Goal: Use online tool/utility: Utilize a website feature to perform a specific function

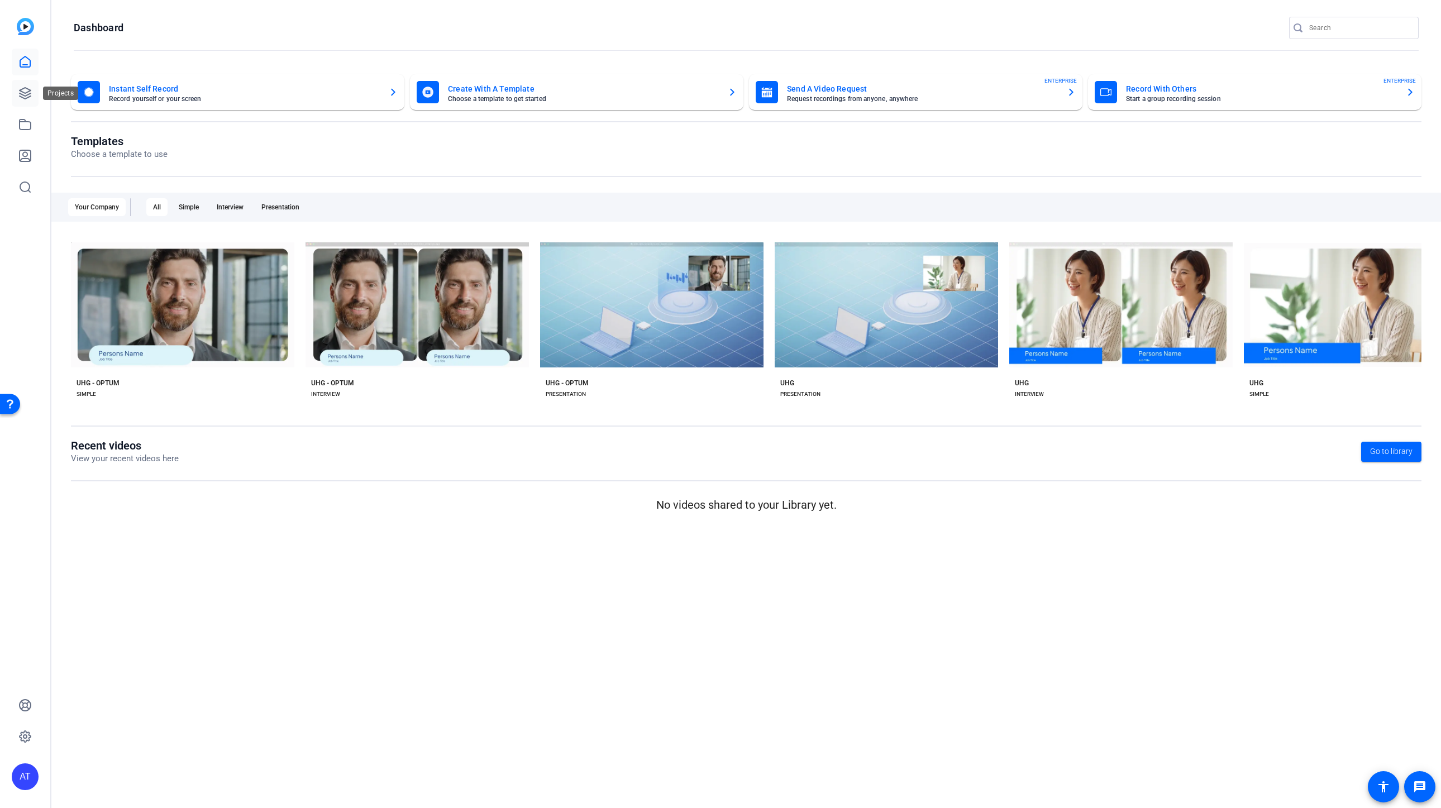
click at [32, 92] on link at bounding box center [25, 93] width 27 height 27
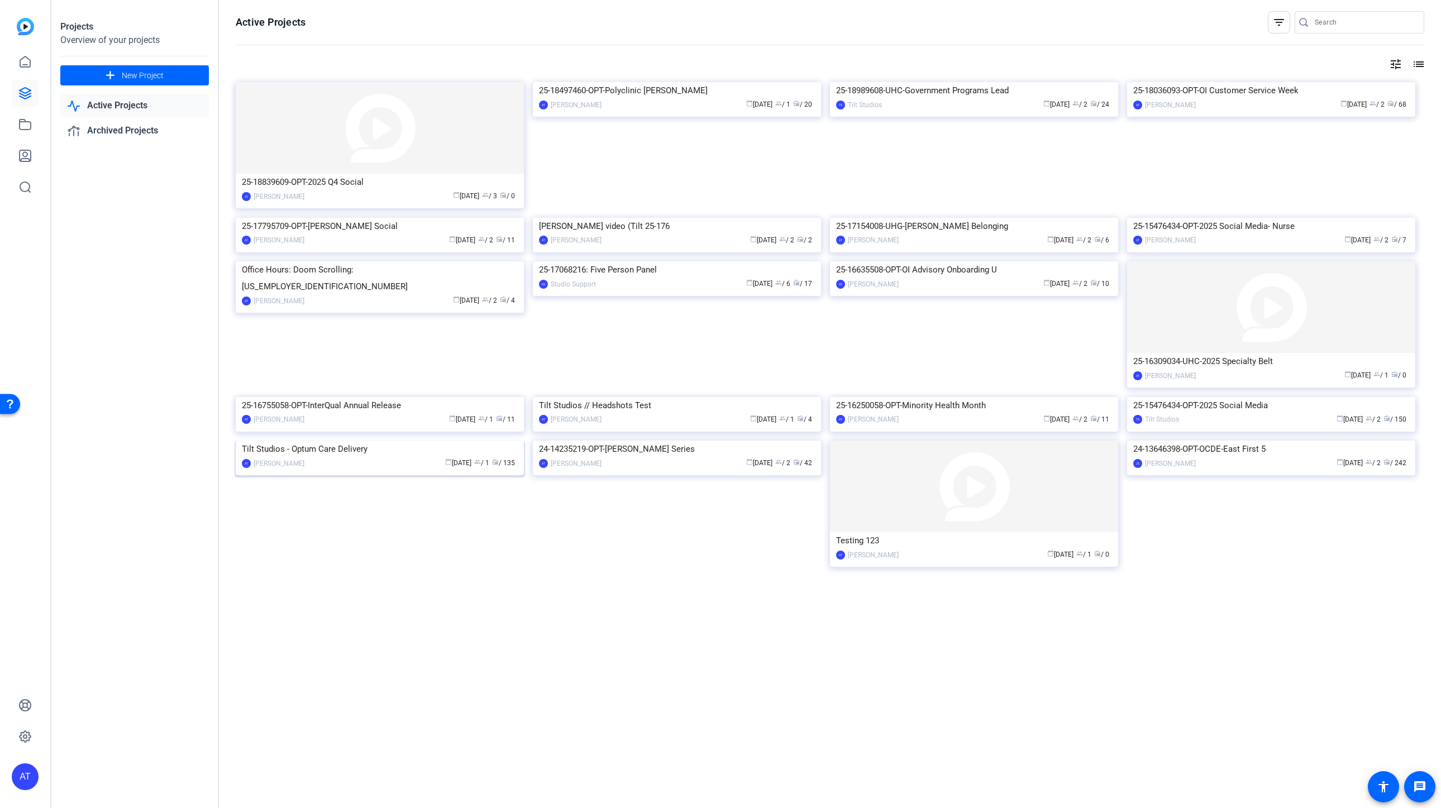
click at [432, 441] on img at bounding box center [380, 441] width 288 height 0
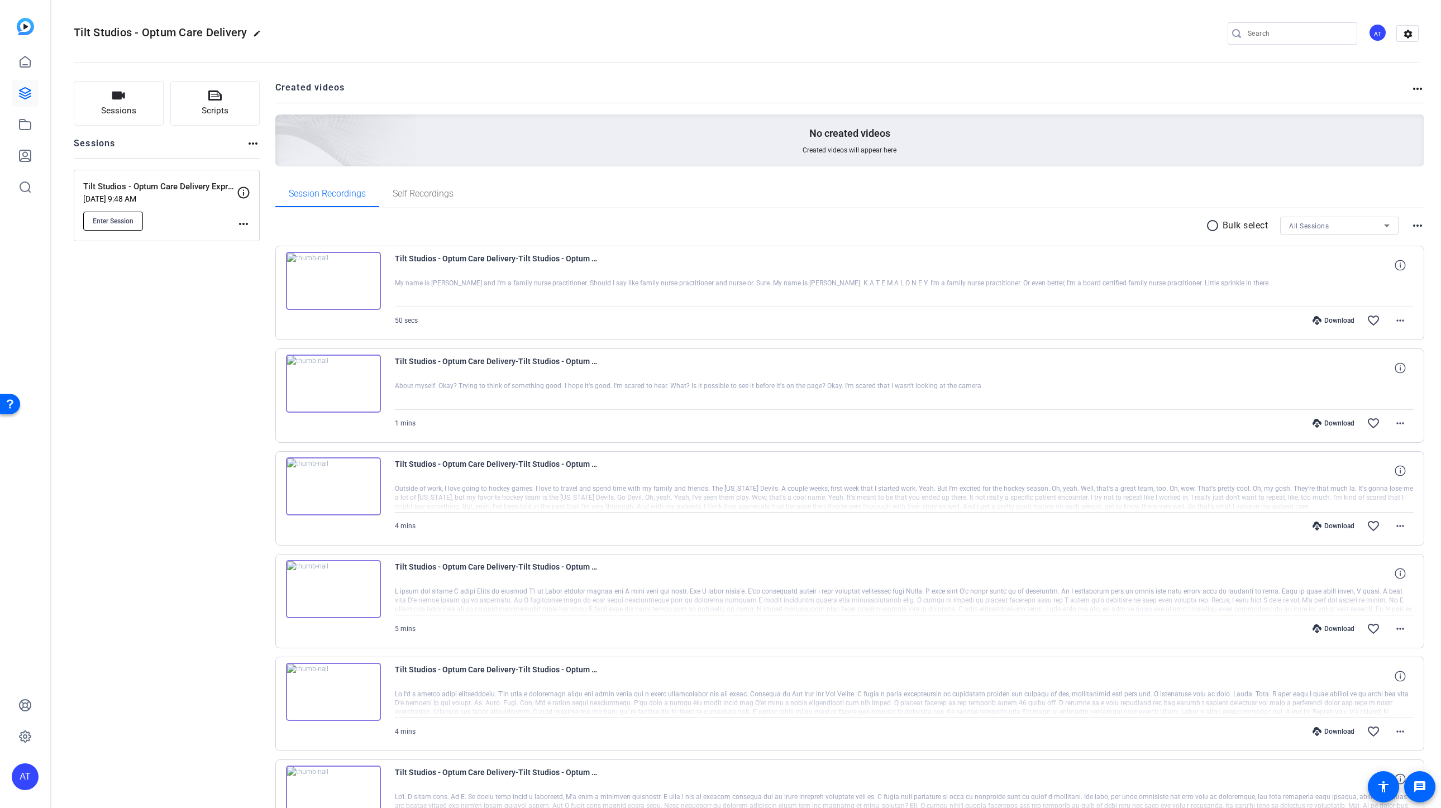
click at [124, 220] on span "Enter Session" at bounding box center [113, 221] width 41 height 9
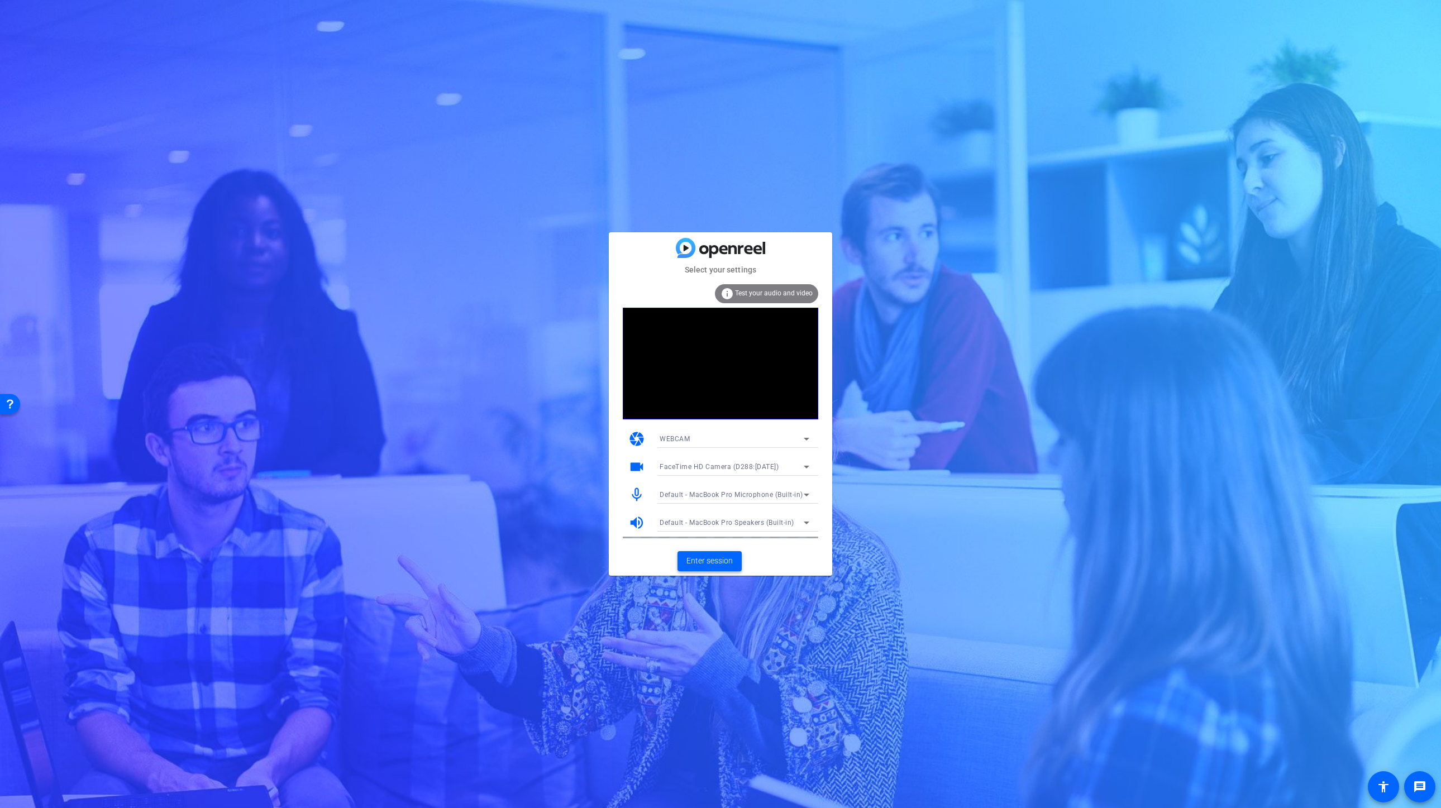
click at [706, 562] on span "Enter session" at bounding box center [709, 561] width 46 height 12
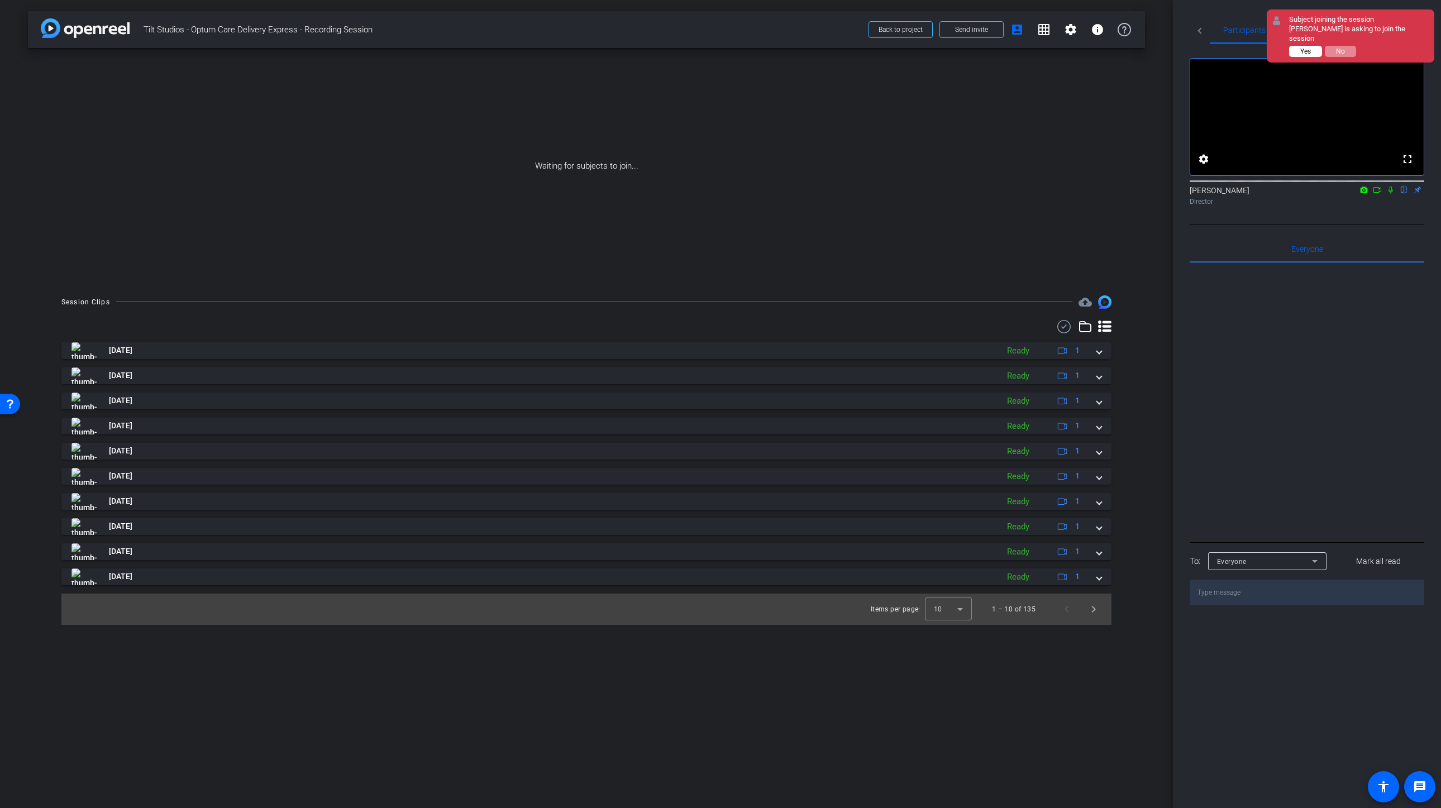
click at [1298, 46] on button "Yes" at bounding box center [1305, 51] width 33 height 11
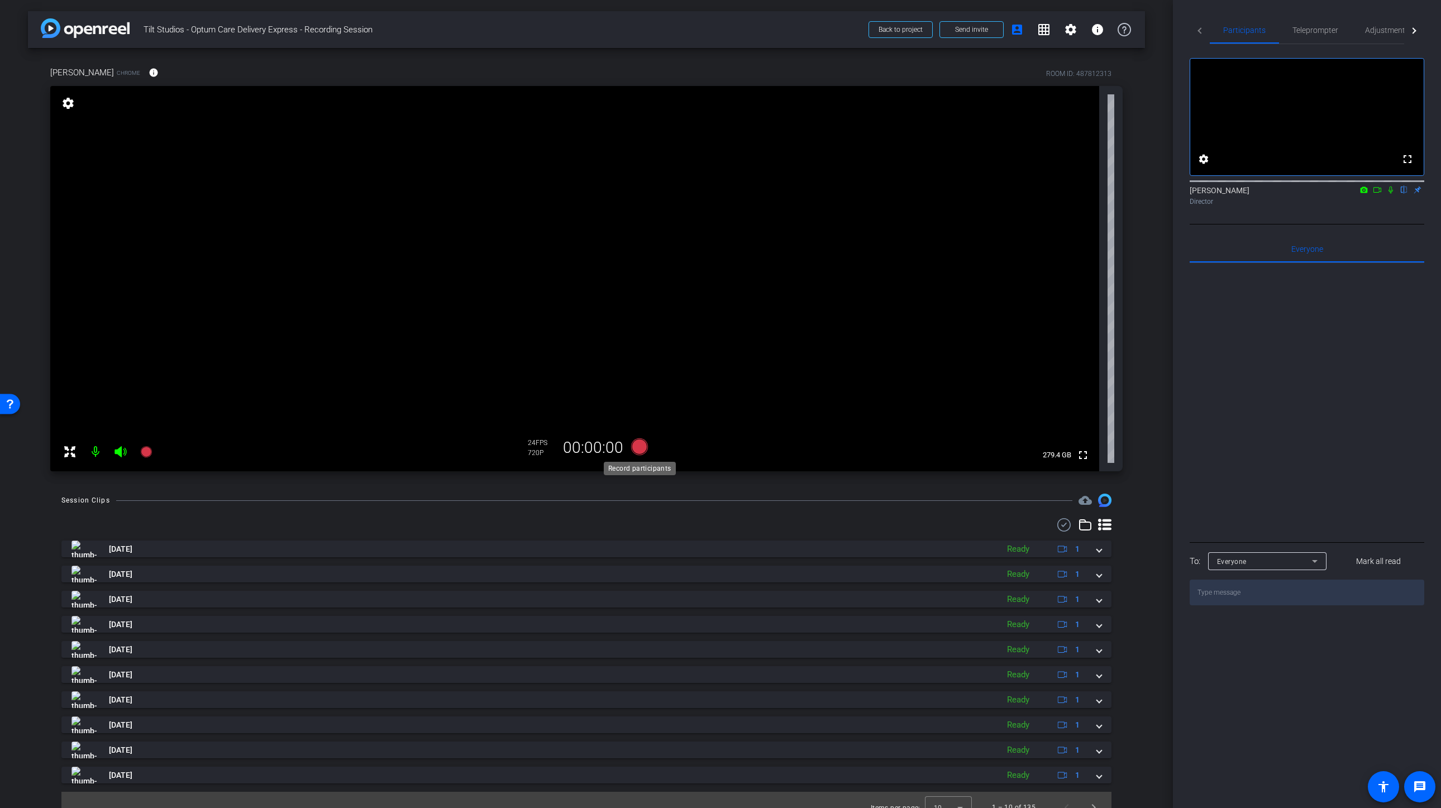
click at [632, 443] on icon at bounding box center [639, 447] width 27 height 20
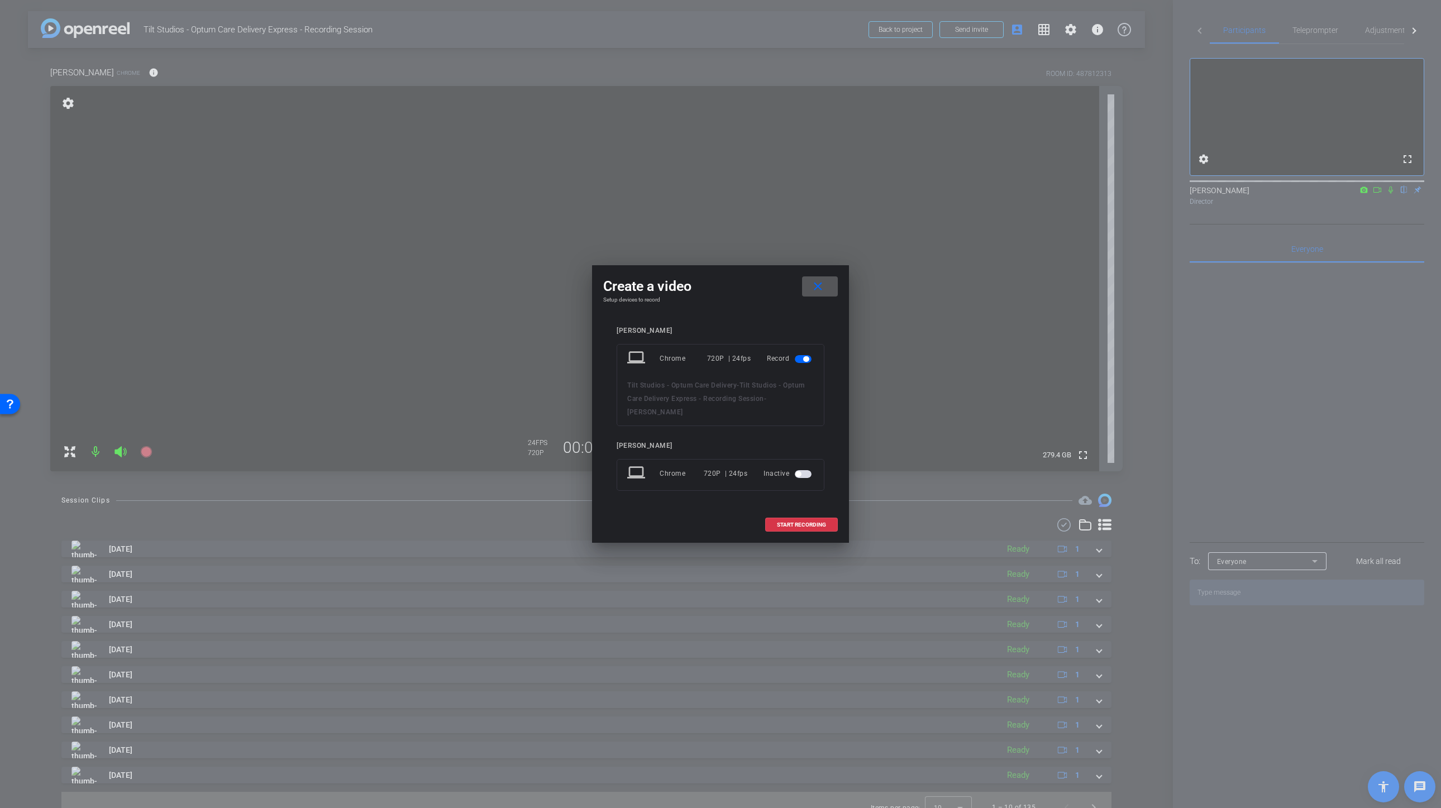
click at [825, 289] on span at bounding box center [820, 286] width 36 height 27
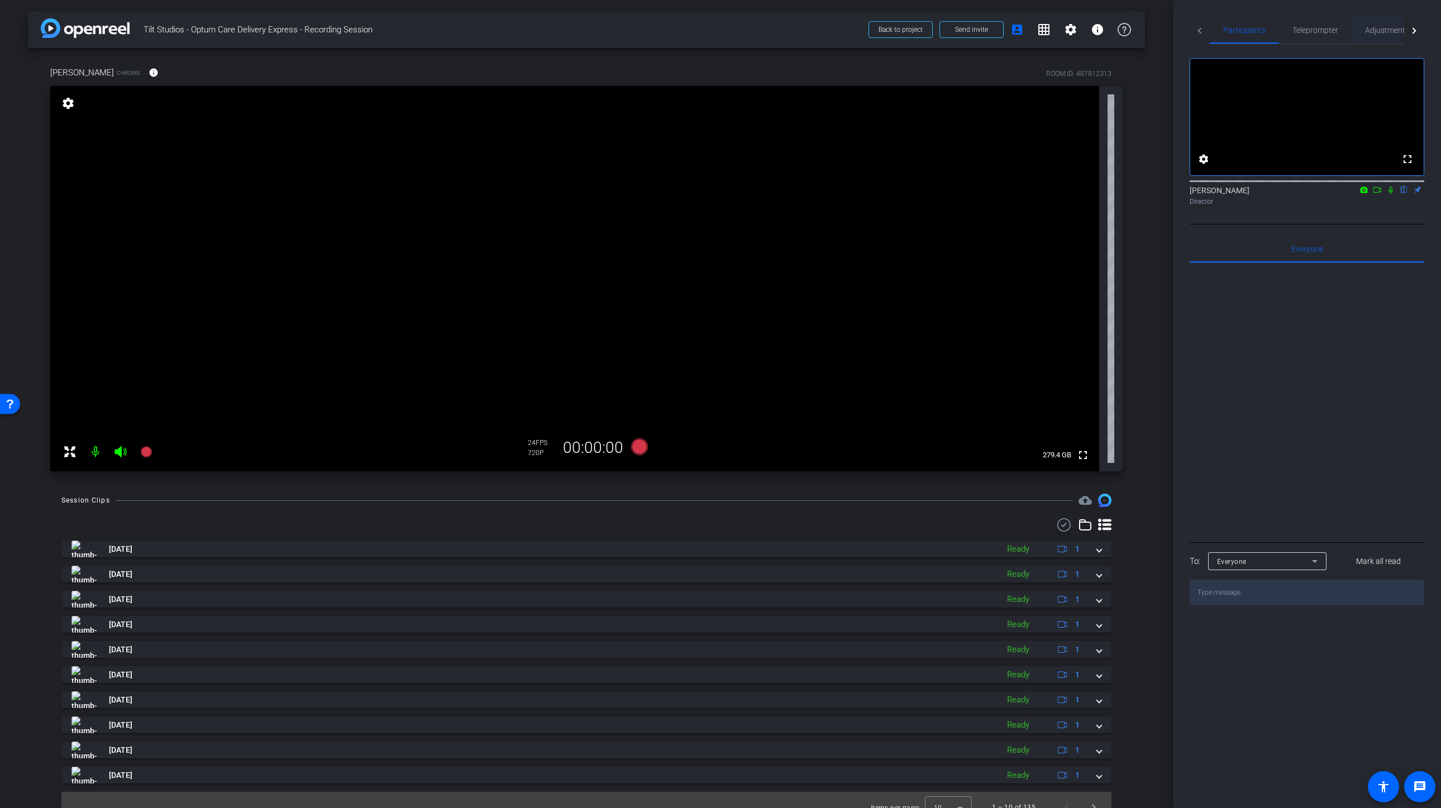
click at [1378, 30] on span "Adjustments" at bounding box center [1387, 30] width 44 height 8
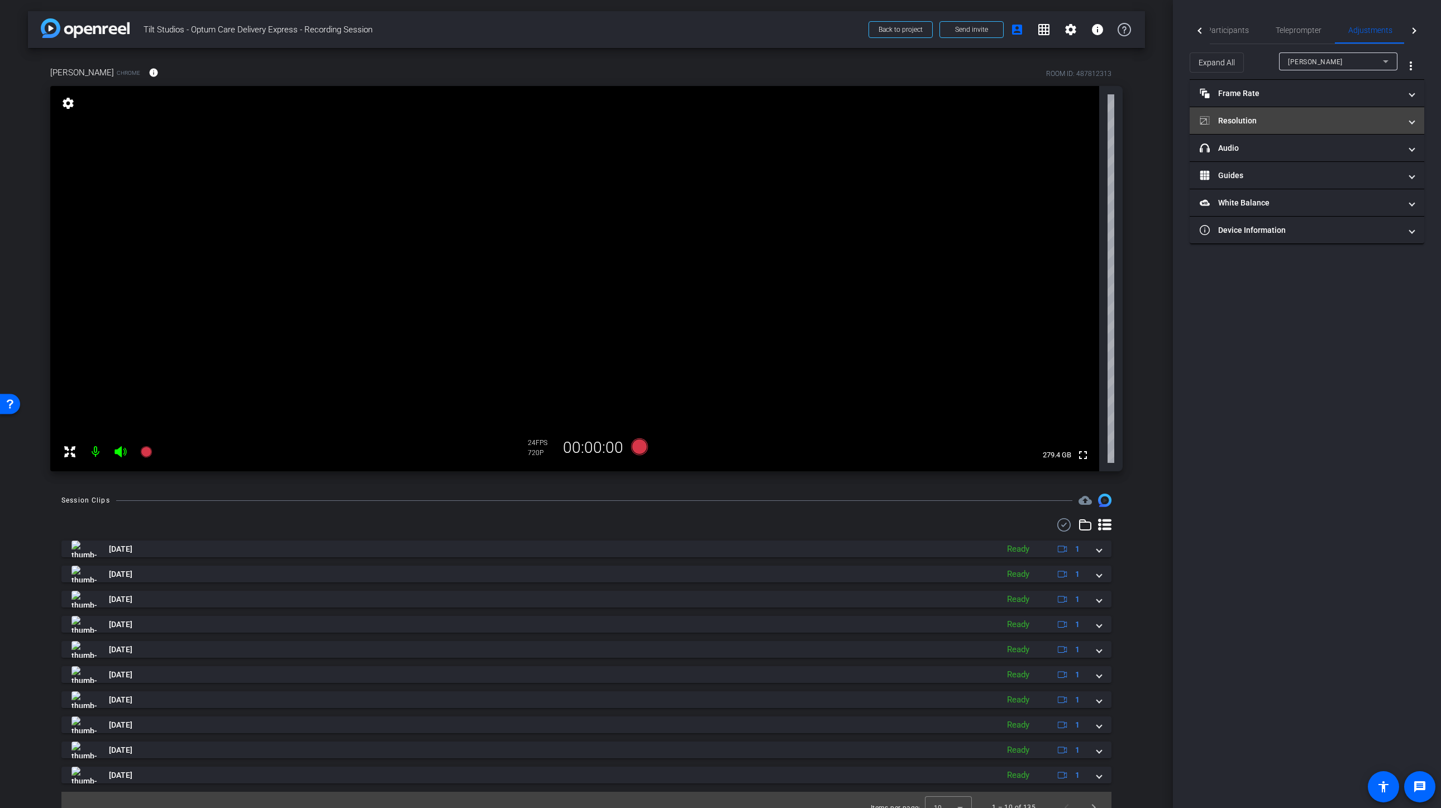
click at [1286, 111] on mat-expansion-panel-header "Resolution" at bounding box center [1306, 120] width 235 height 27
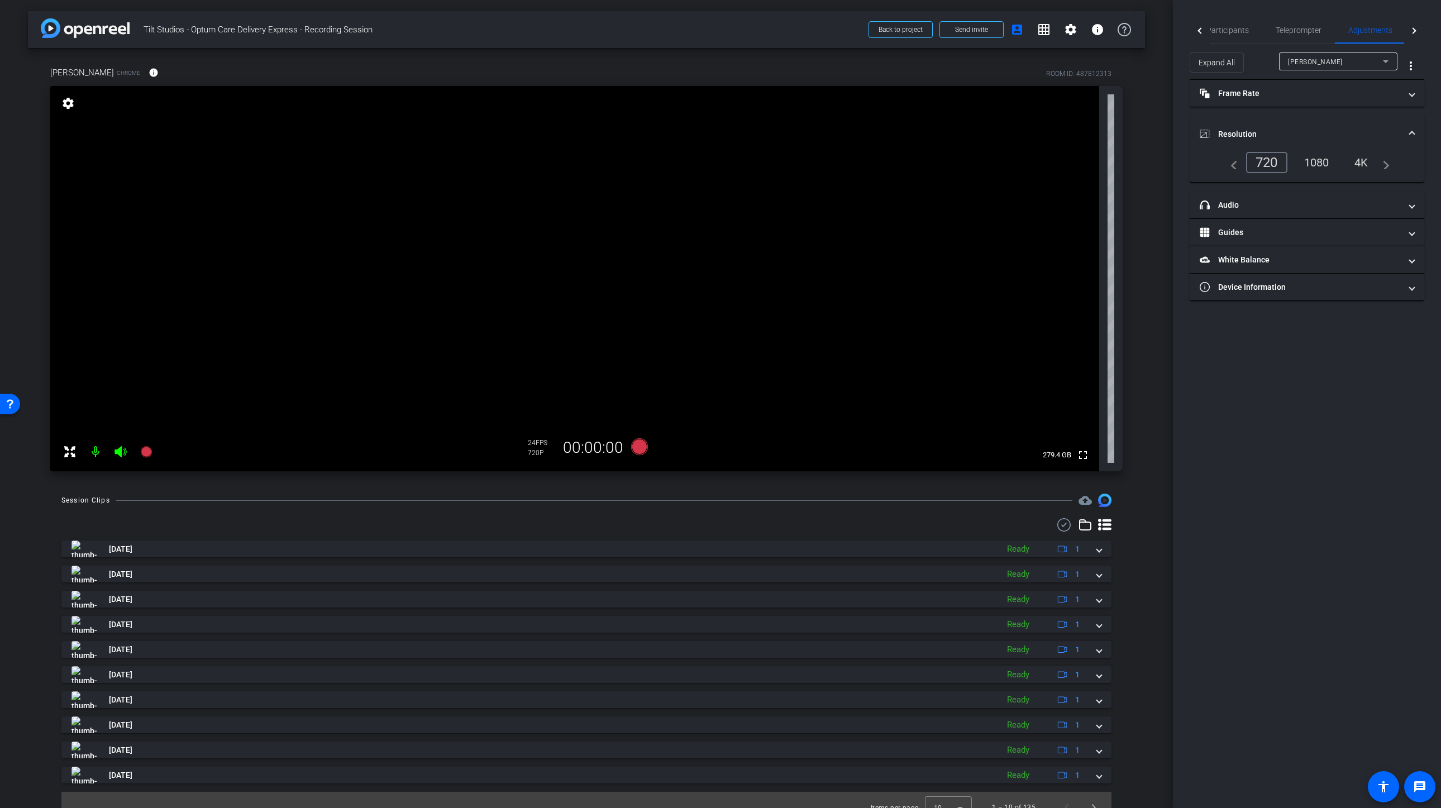
click at [1317, 165] on div "1080" at bounding box center [1317, 162] width 42 height 19
click at [1425, 20] on span "×" at bounding box center [1426, 19] width 6 height 13
click at [637, 450] on icon at bounding box center [639, 446] width 17 height 17
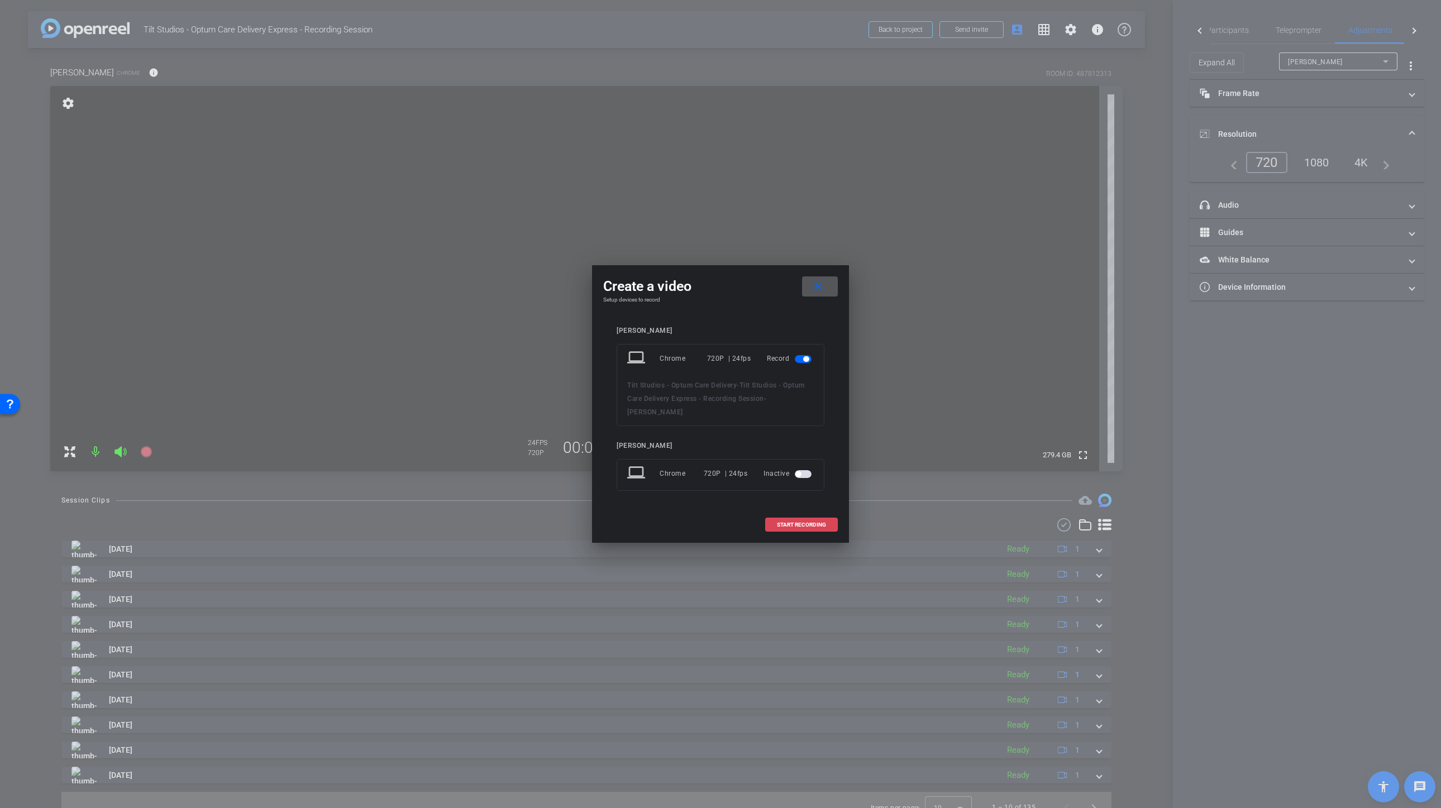
click at [807, 527] on span "START RECORDING" at bounding box center [801, 525] width 49 height 6
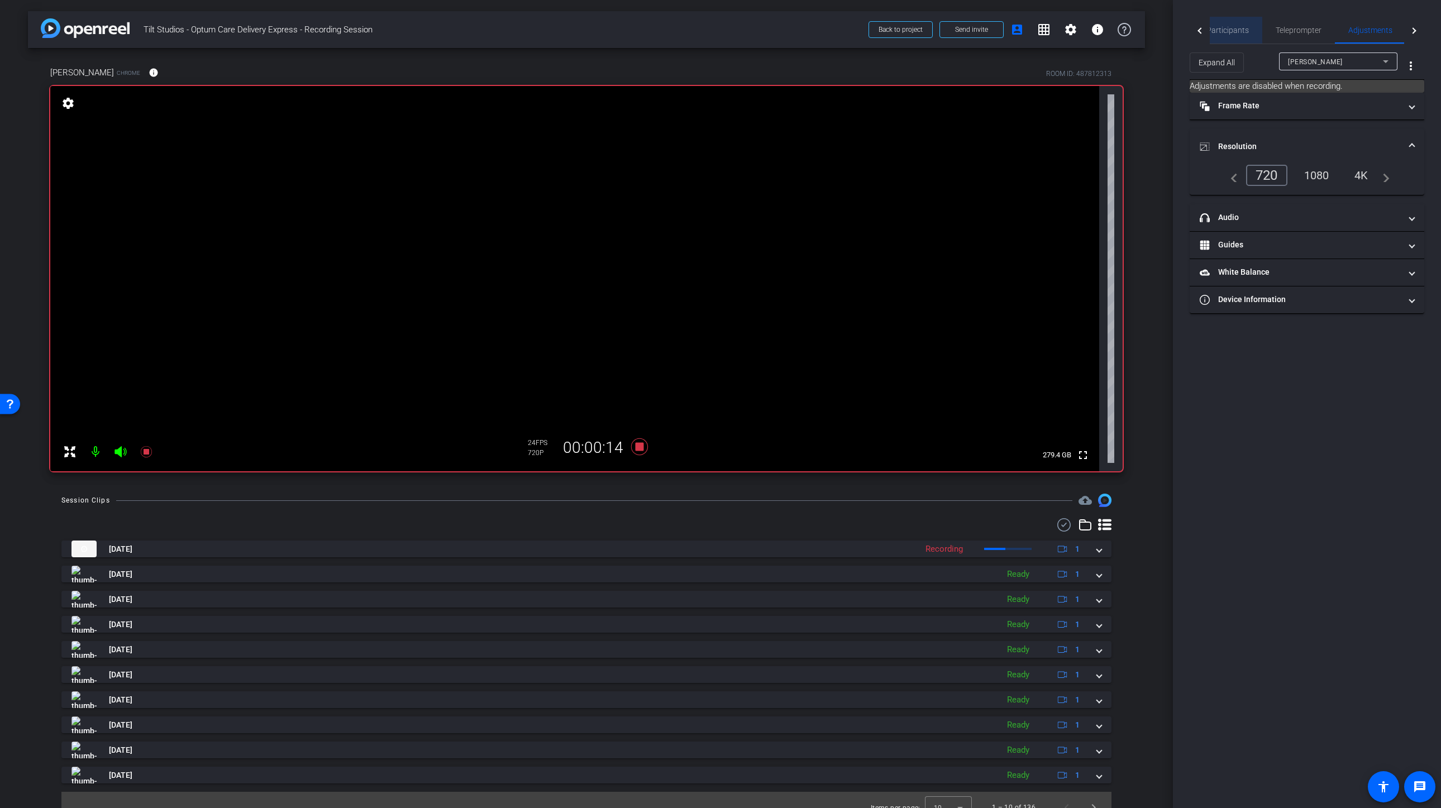
click at [1231, 30] on span "Participants" at bounding box center [1227, 30] width 42 height 8
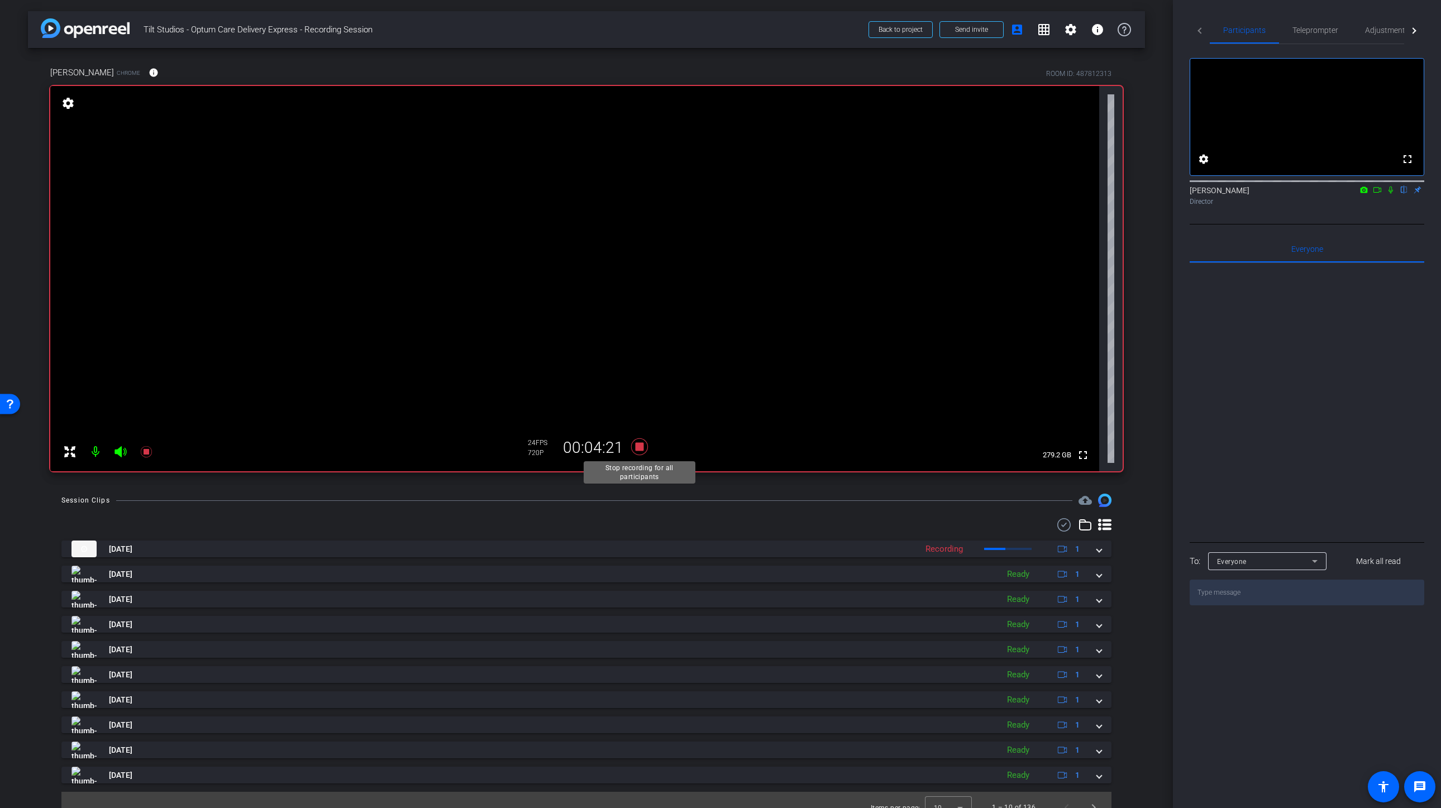
click at [636, 447] on icon at bounding box center [639, 446] width 17 height 17
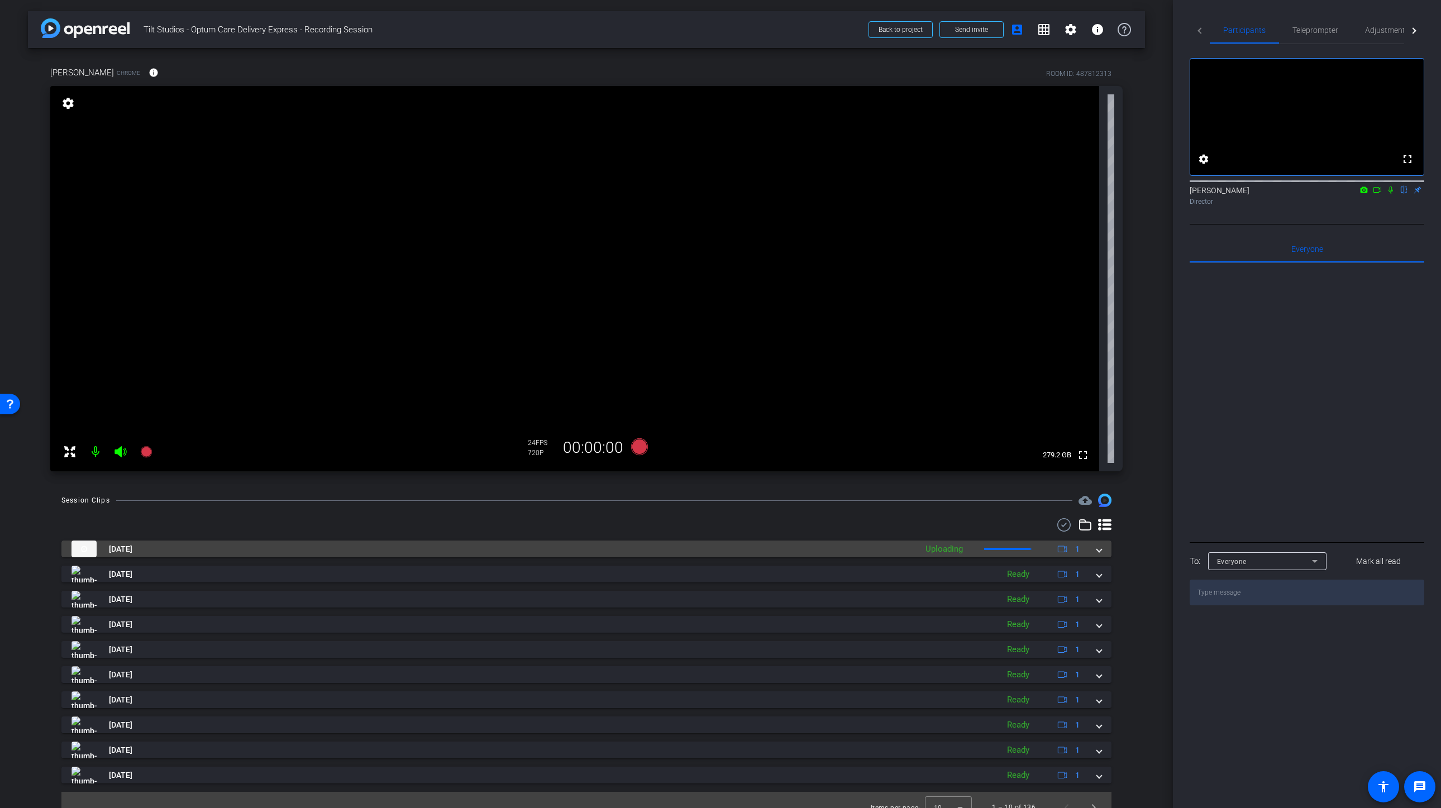
click at [1098, 550] on span at bounding box center [1099, 549] width 4 height 12
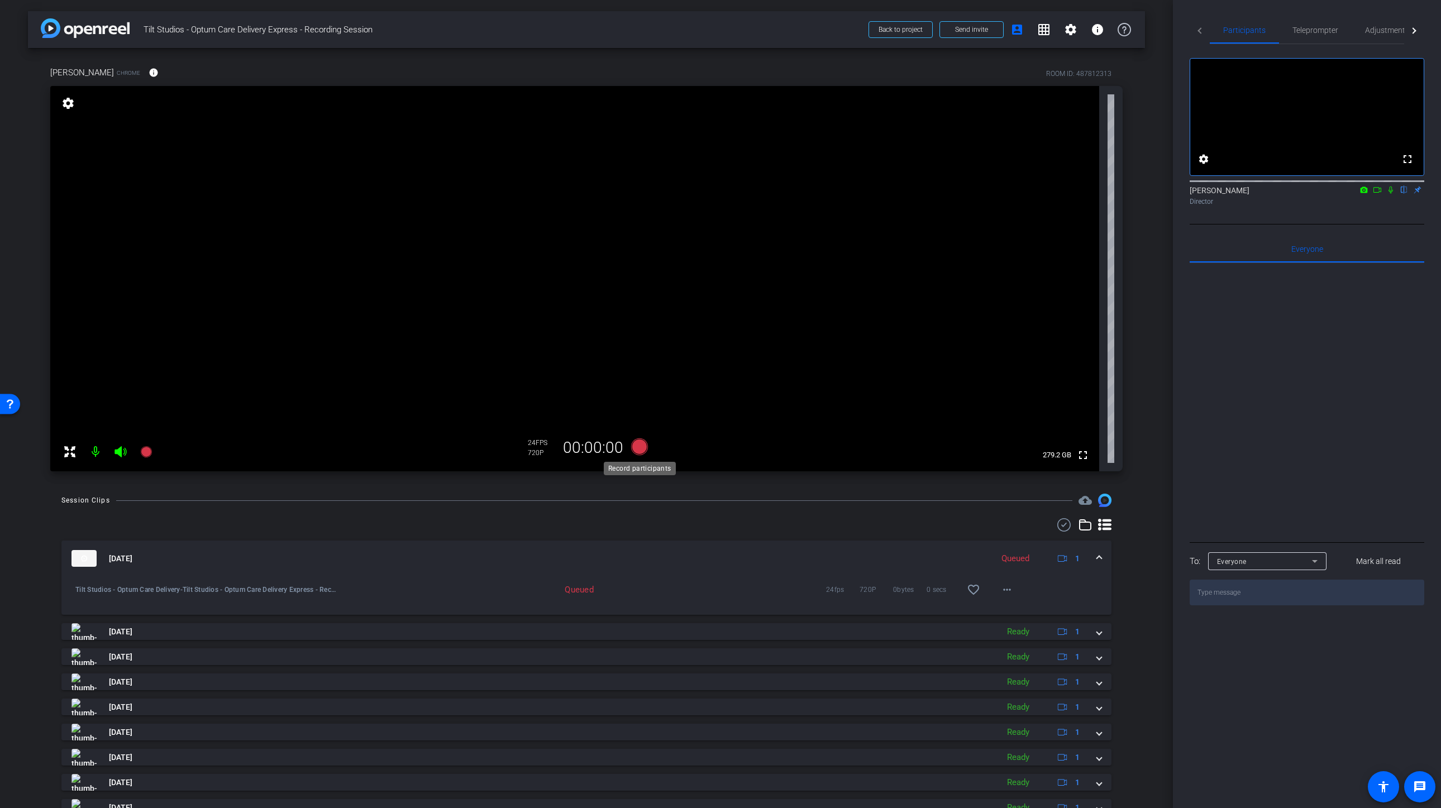
click at [641, 448] on icon at bounding box center [639, 446] width 17 height 17
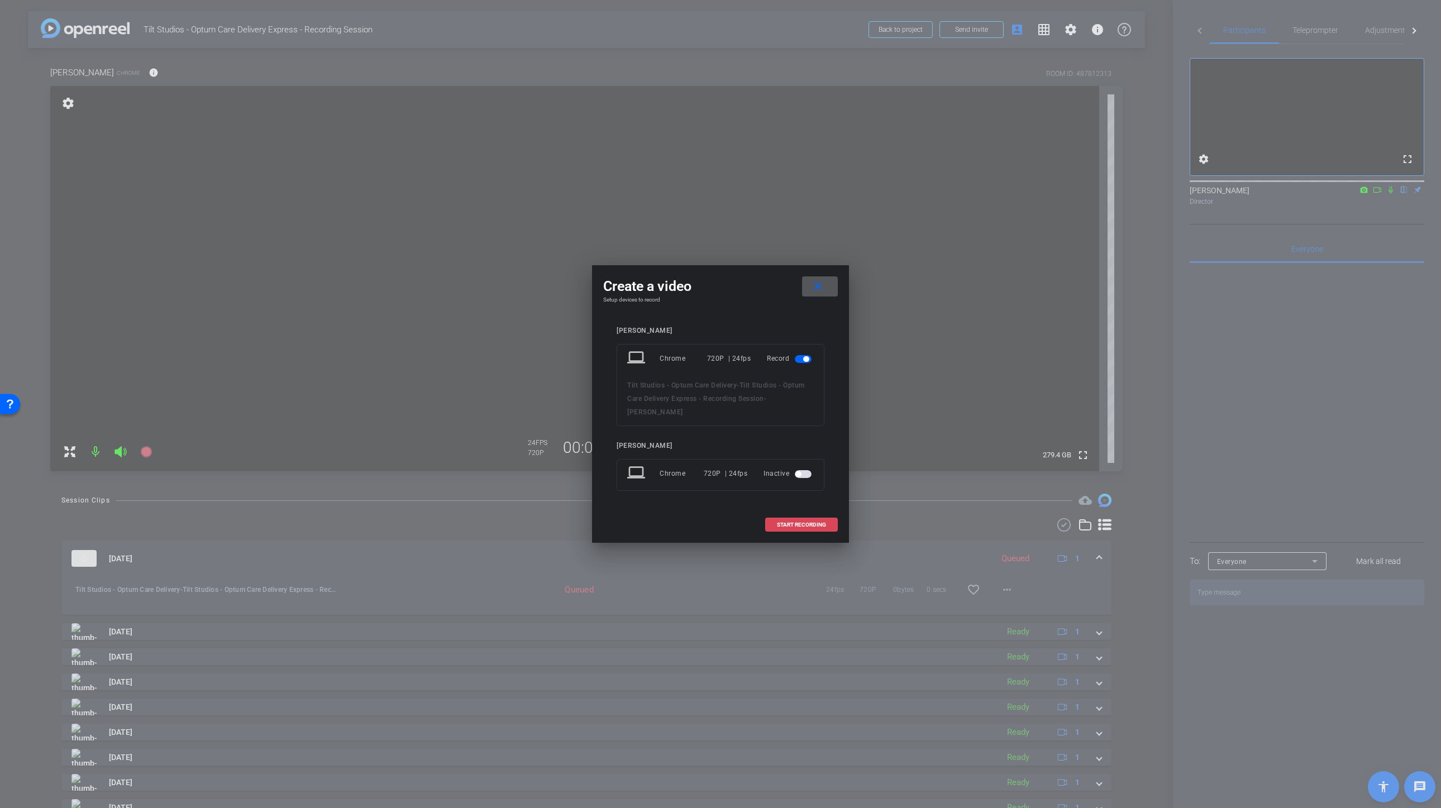
click at [811, 523] on span "START RECORDING" at bounding box center [801, 525] width 49 height 6
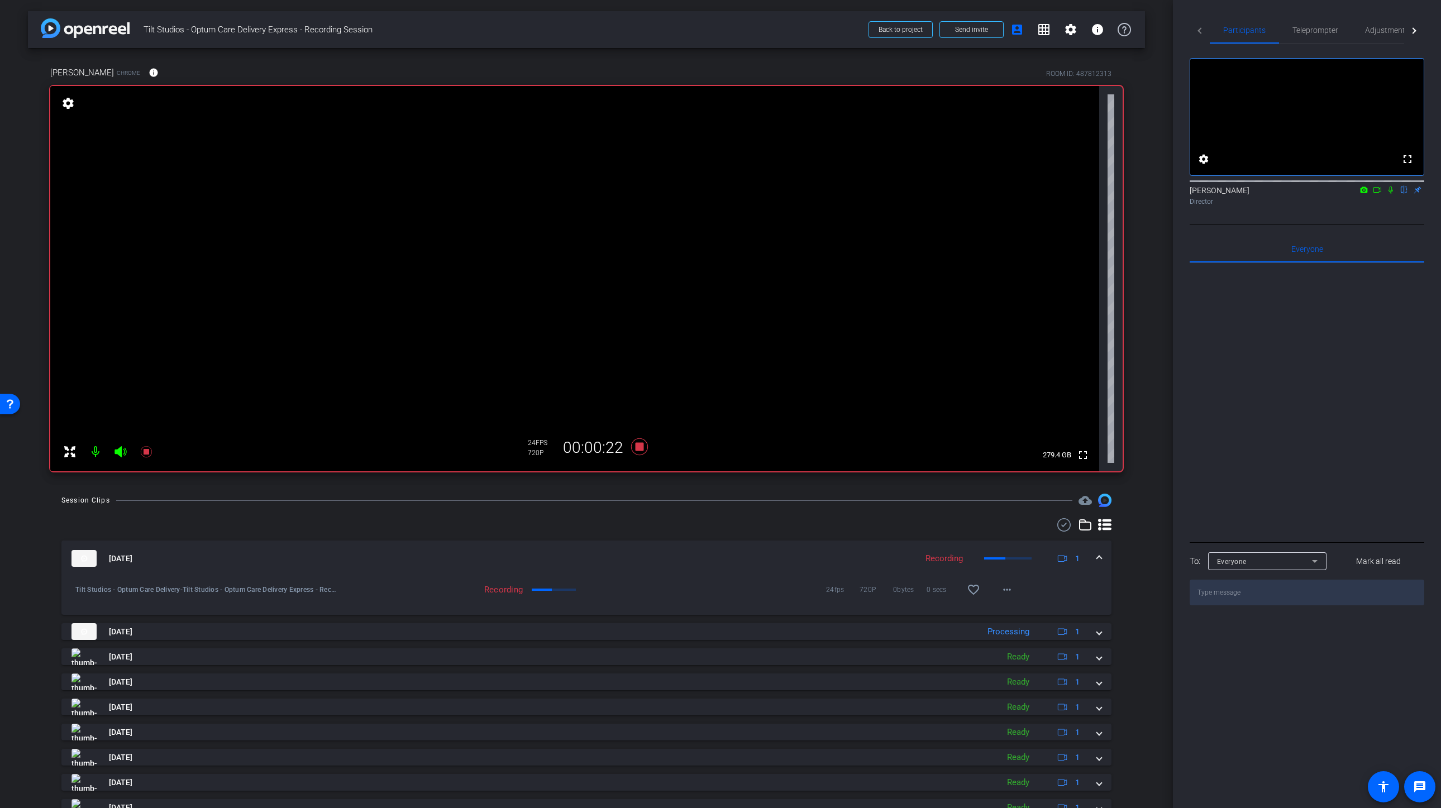
scroll to position [12, 0]
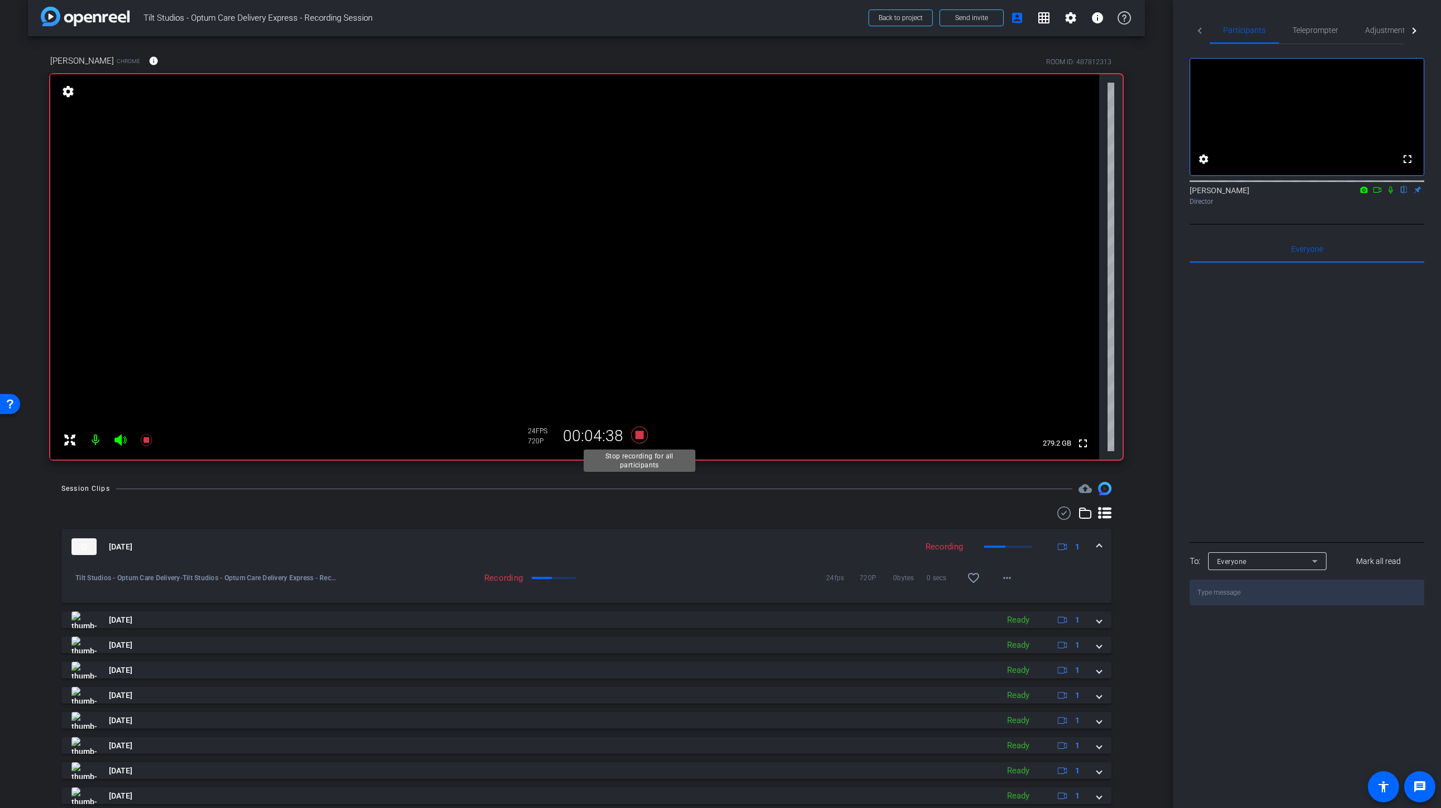
click at [639, 436] on icon at bounding box center [639, 435] width 17 height 17
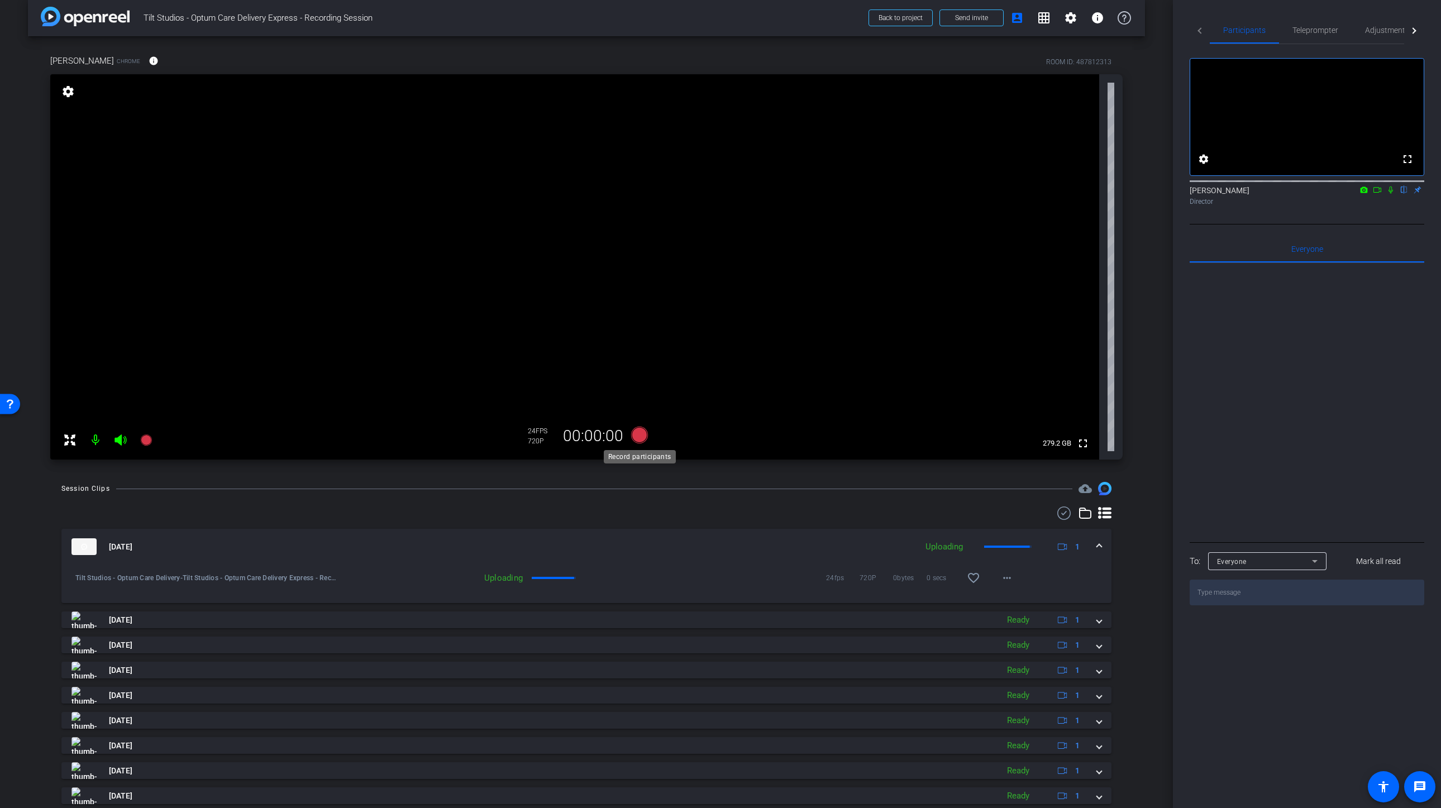
click at [641, 438] on icon at bounding box center [639, 435] width 17 height 17
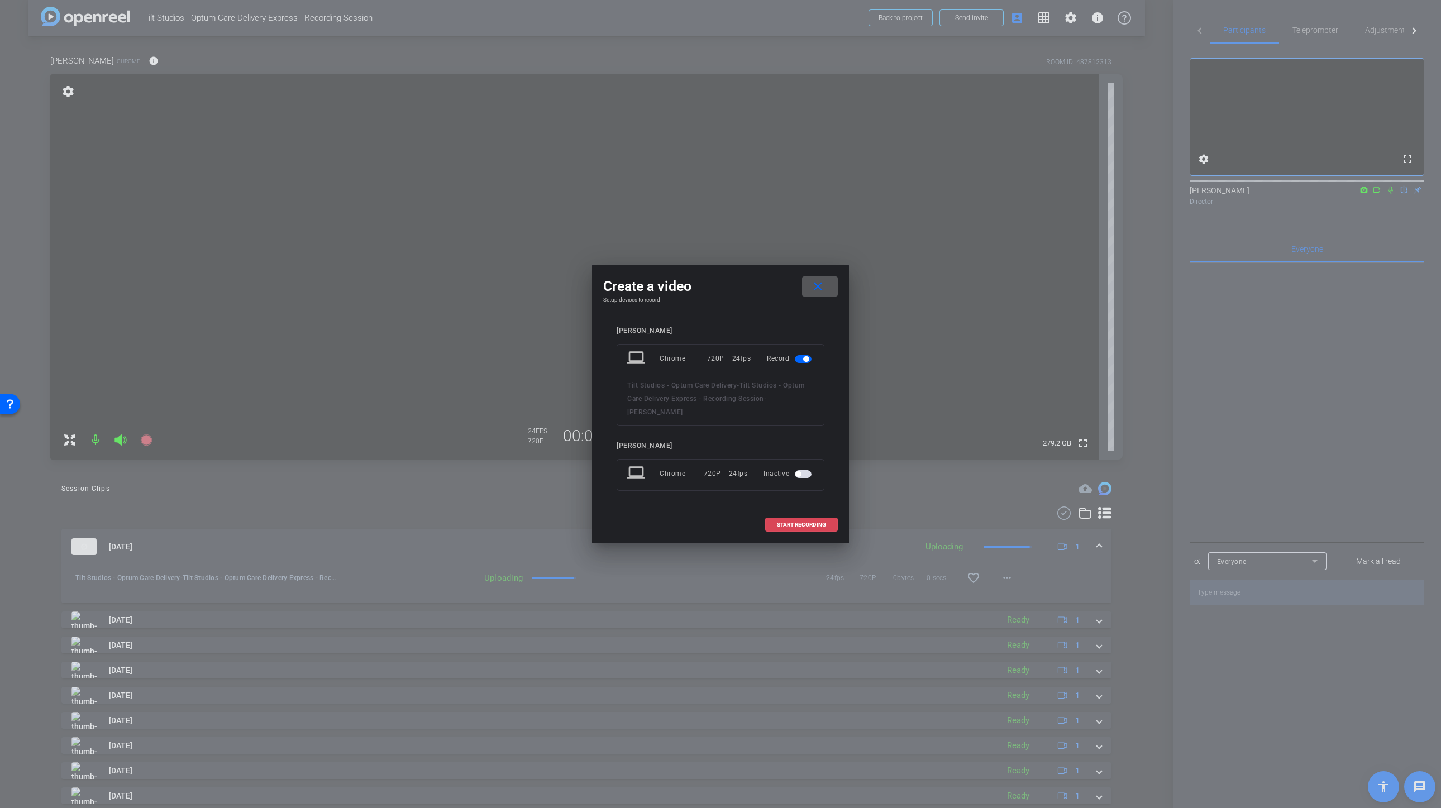
click at [805, 518] on span at bounding box center [801, 525] width 71 height 27
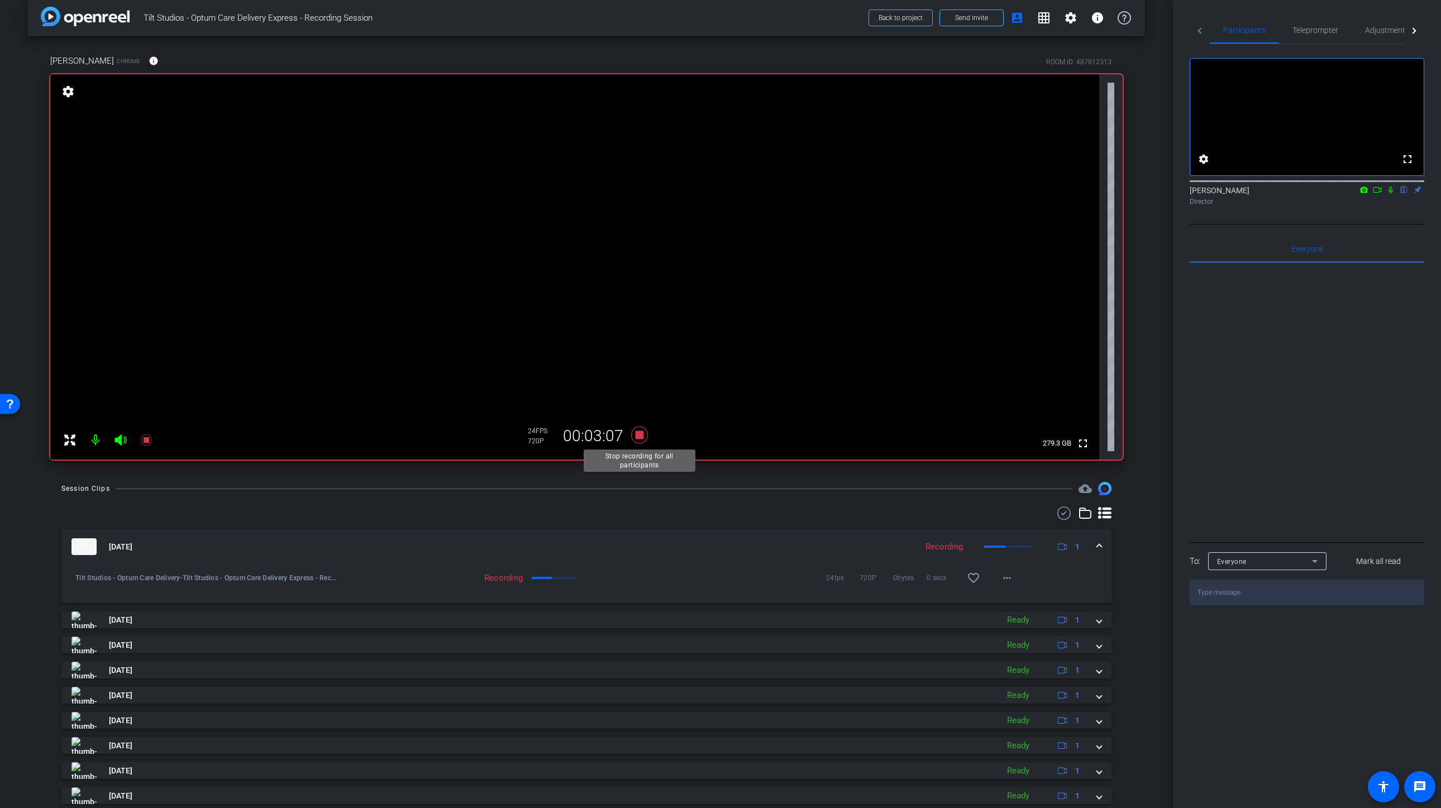
click at [640, 436] on icon at bounding box center [639, 435] width 17 height 17
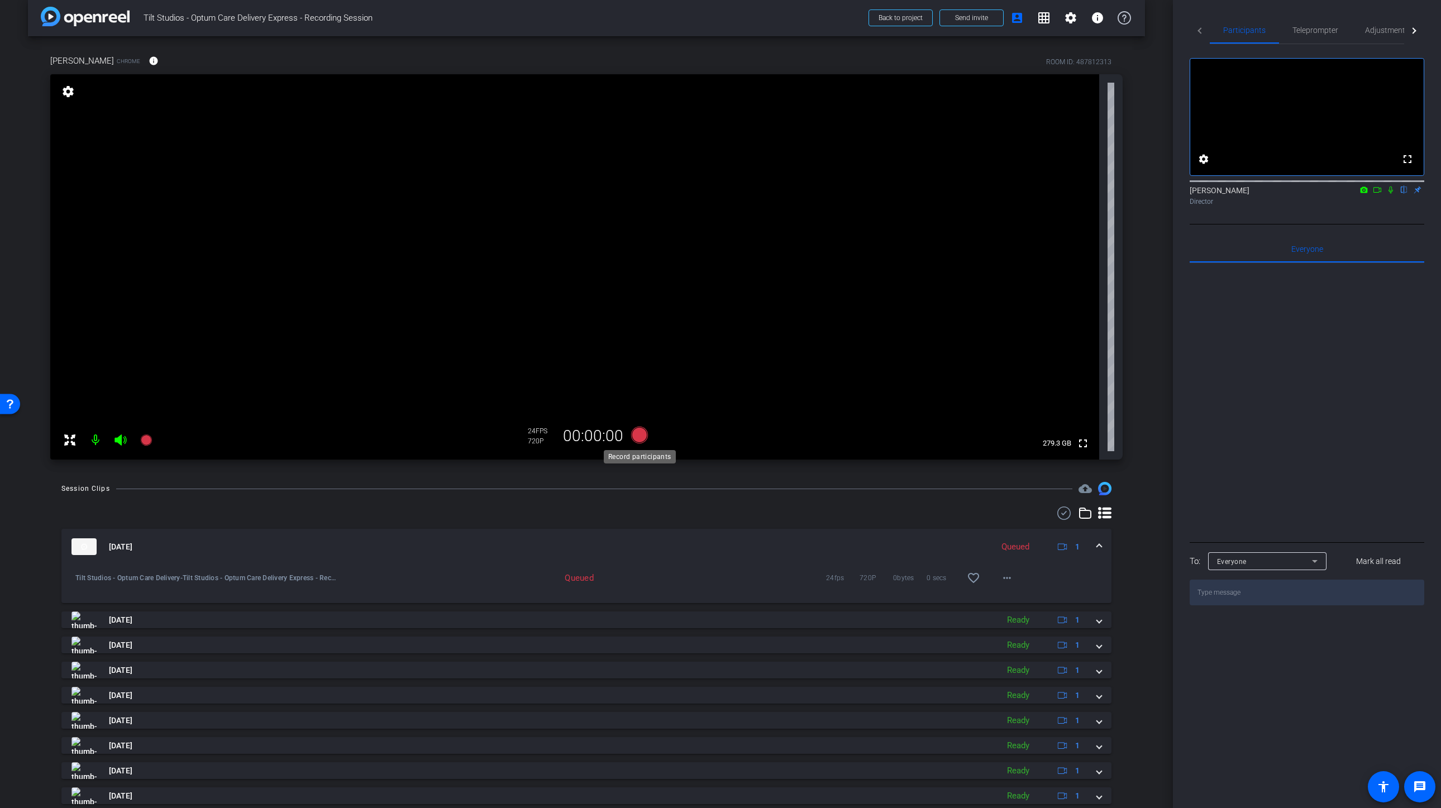
click at [640, 436] on icon at bounding box center [639, 435] width 17 height 17
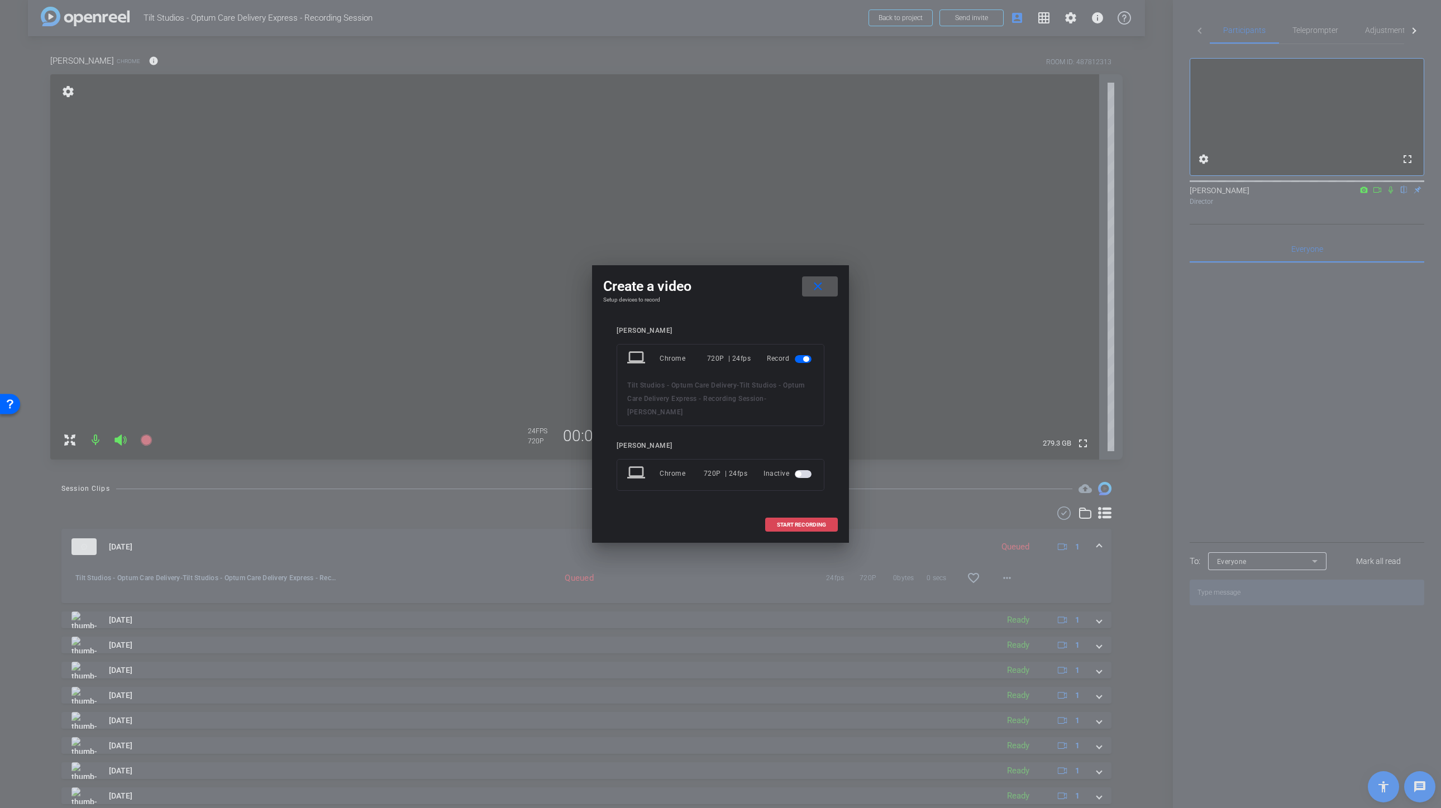
click at [807, 523] on span "START RECORDING" at bounding box center [801, 525] width 49 height 6
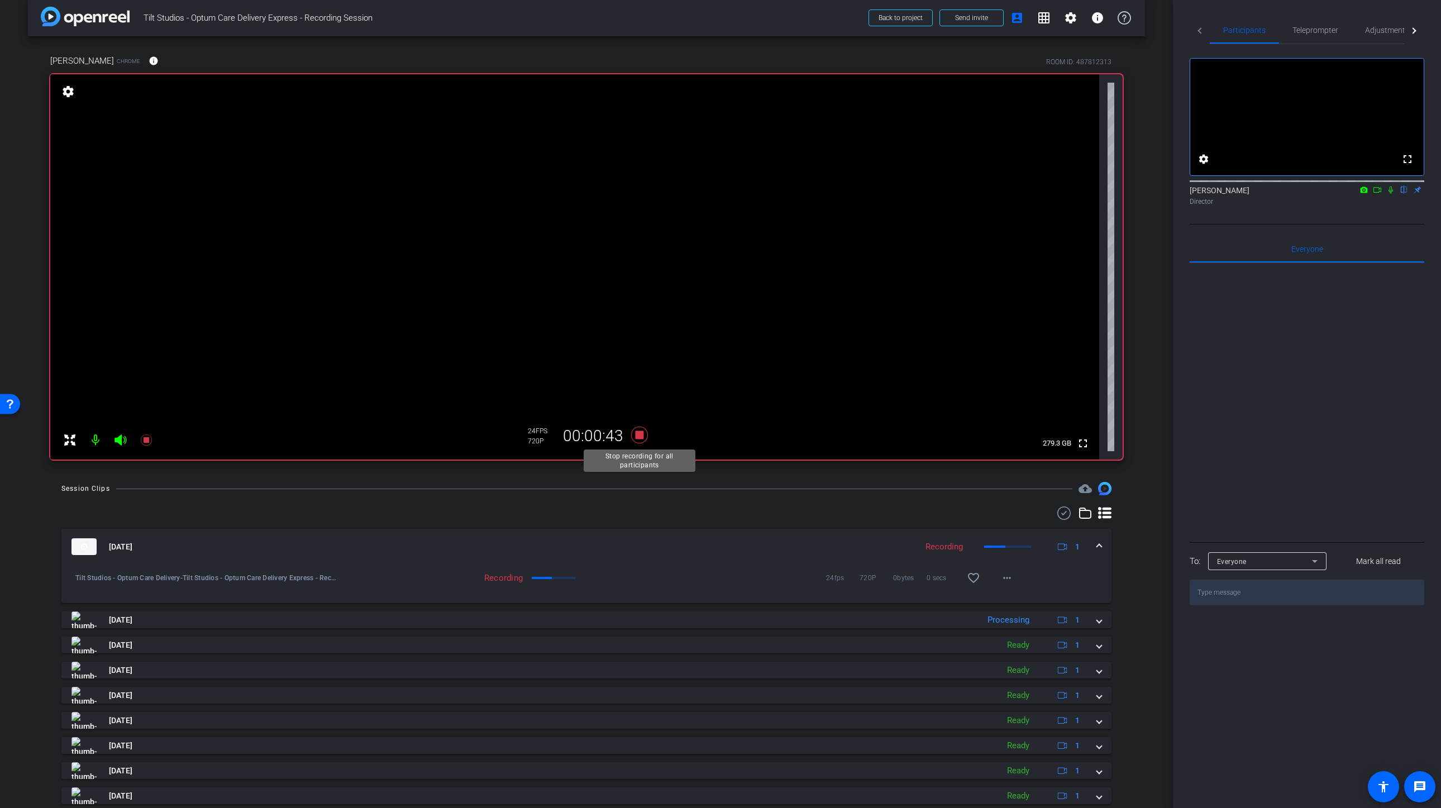
click at [640, 439] on icon at bounding box center [639, 435] width 27 height 20
